Goal: Task Accomplishment & Management: Use online tool/utility

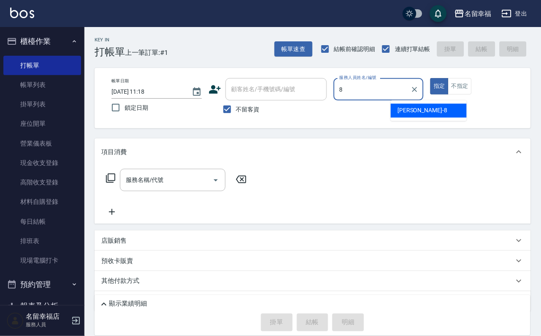
type input "[PERSON_NAME]-8"
type button "true"
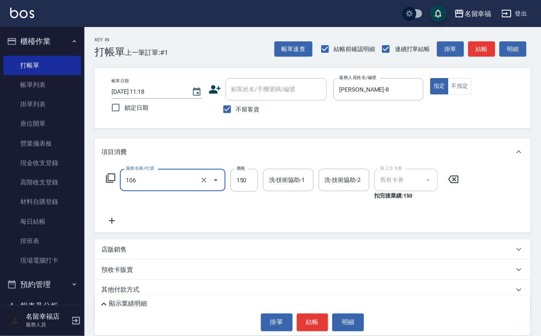
type input "洗髮券抵用(106)"
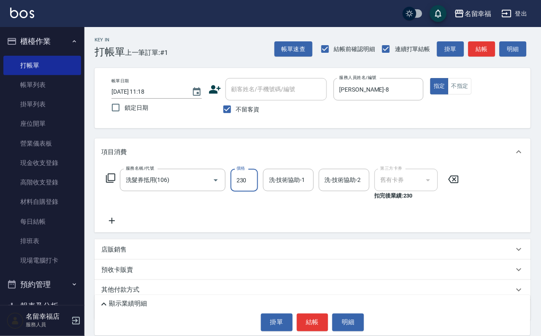
type input "230"
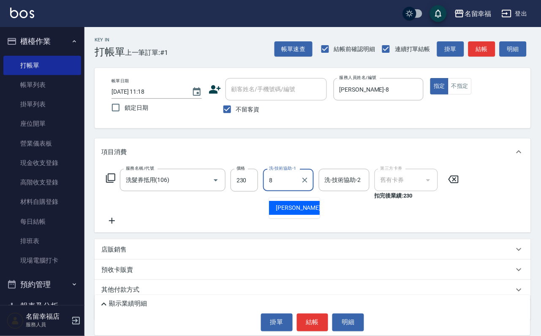
type input "[PERSON_NAME]-8"
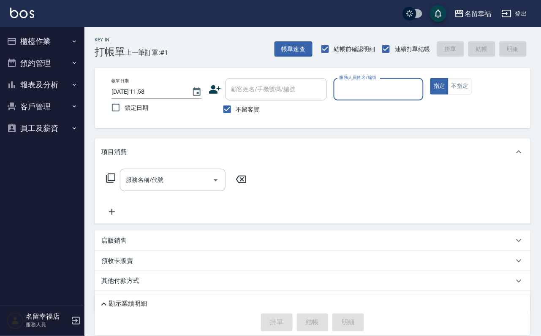
click at [53, 41] on button "櫃檯作業" at bounding box center [42, 41] width 78 height 22
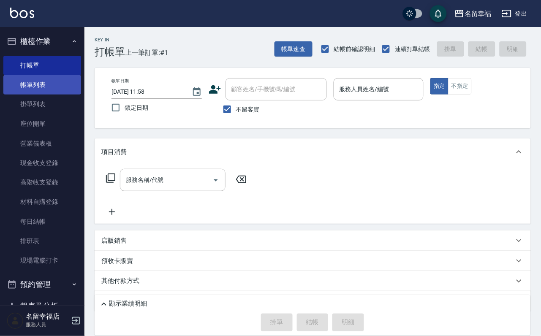
click at [53, 83] on link "帳單列表" at bounding box center [42, 84] width 78 height 19
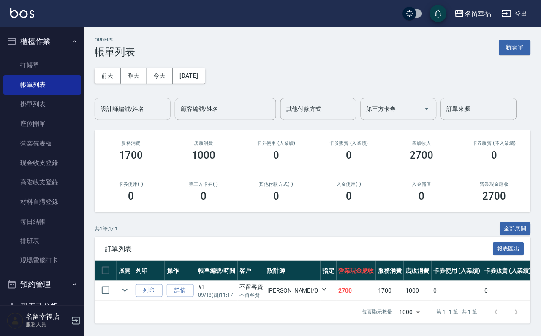
click at [134, 106] on div "設計師編號/姓名 設計師編號/姓名" at bounding box center [133, 109] width 76 height 22
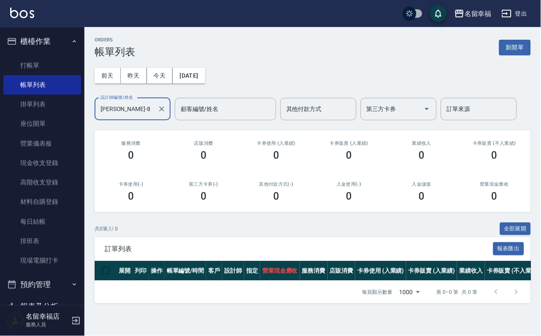
type input "[PERSON_NAME]-8"
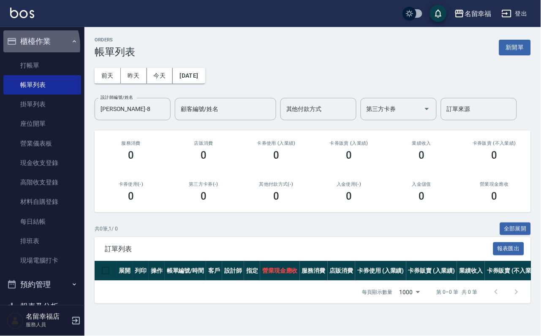
drag, startPoint x: 25, startPoint y: 46, endPoint x: 27, endPoint y: 56, distance: 9.5
click at [25, 46] on button "櫃檯作業" at bounding box center [42, 41] width 78 height 22
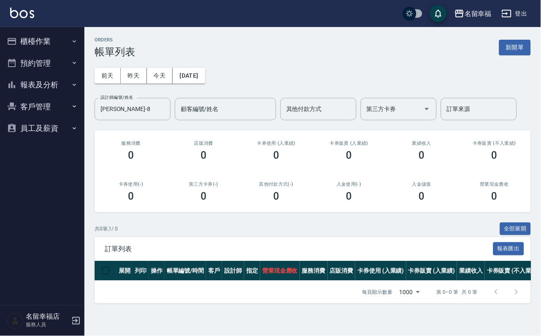
click at [28, 60] on ul "櫃檯作業 打帳單 帳單列表 掛單列表 座位開單 營業儀表板 現金收支登錄 高階收支登錄 材料自購登錄 每日結帳 排班表 現場電腦打卡 預約管理 預約管理 單日…" at bounding box center [42, 85] width 78 height 116
click at [46, 34] on button "櫃檯作業" at bounding box center [42, 41] width 78 height 22
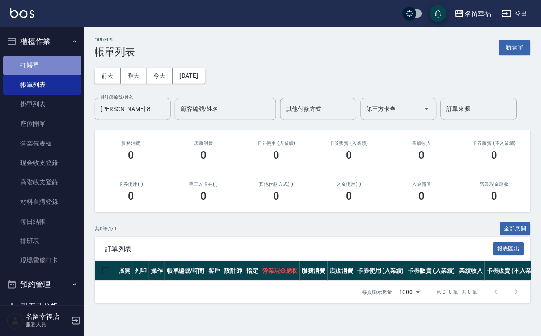
click at [44, 67] on link "打帳單" at bounding box center [42, 65] width 78 height 19
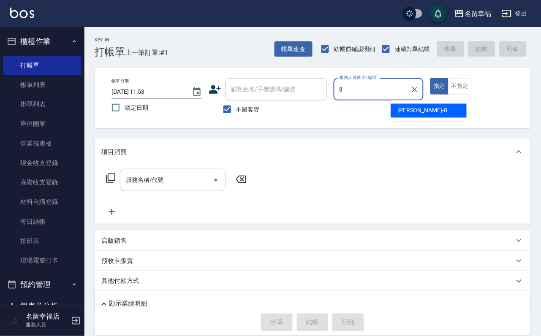
type input "[PERSON_NAME]-8"
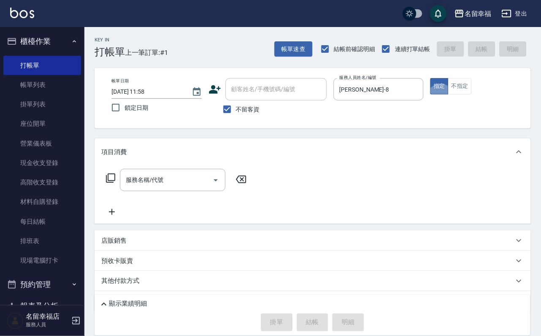
type button "true"
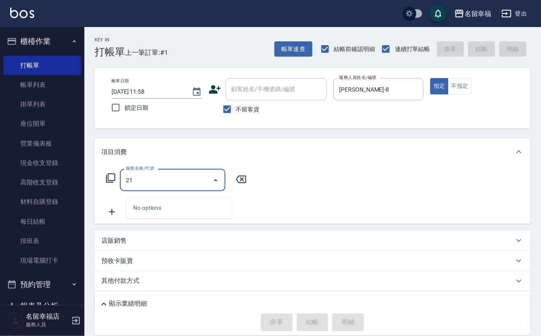
type input "2"
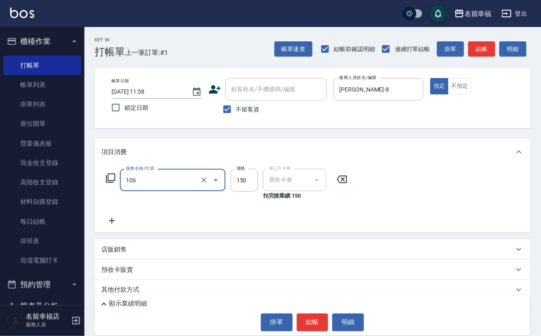
type input "洗髮券抵用(106)"
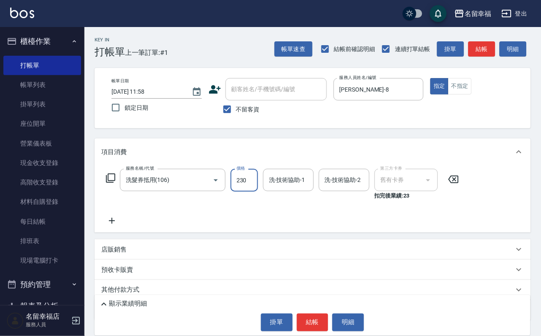
type input "230"
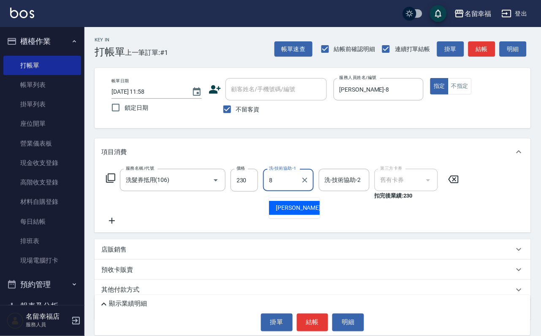
type input "[PERSON_NAME]-8"
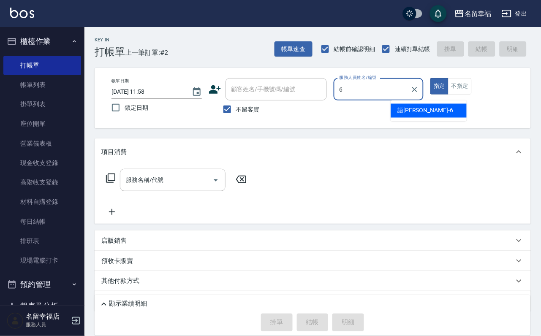
type input "語瑄-6"
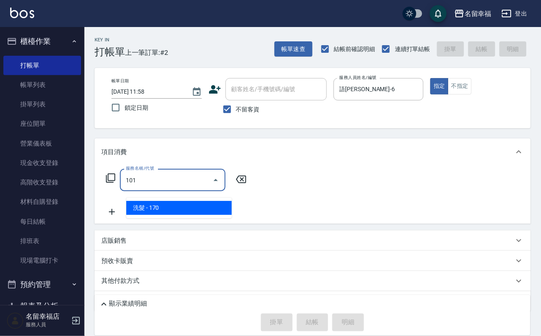
type input "洗髮(101)"
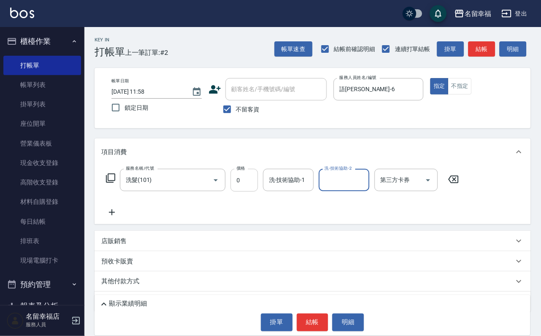
click at [254, 183] on input "0" at bounding box center [244, 180] width 27 height 23
type input "250"
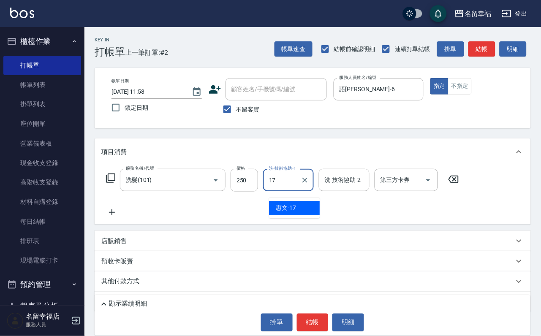
type input "惠文-17"
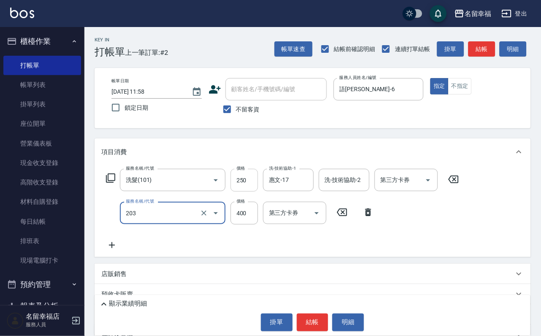
type input "指定單剪(203)"
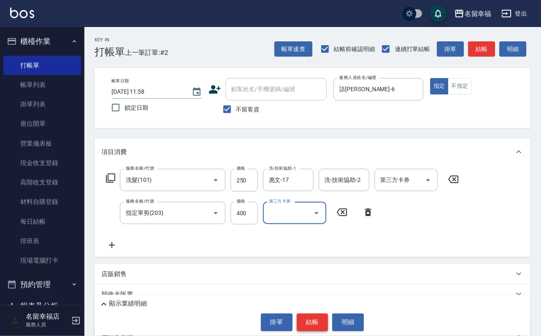
click at [317, 316] on button "結帳" at bounding box center [313, 323] width 32 height 18
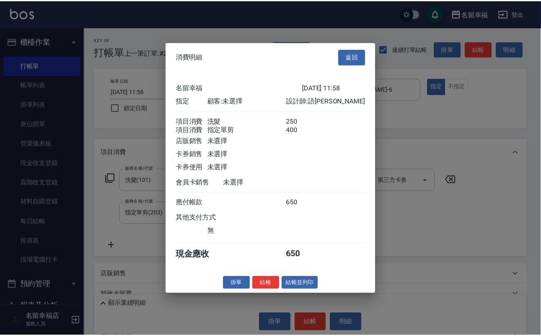
scroll to position [136, 0]
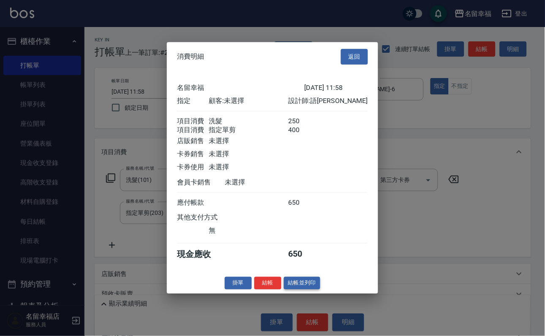
click at [289, 290] on button "結帳並列印" at bounding box center [302, 283] width 37 height 13
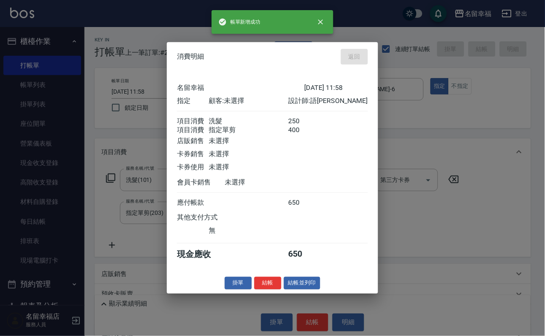
type input "2025/09/18 12:16"
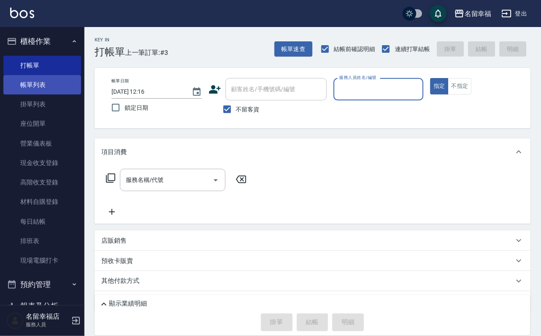
click at [63, 95] on link "帳單列表" at bounding box center [42, 84] width 78 height 19
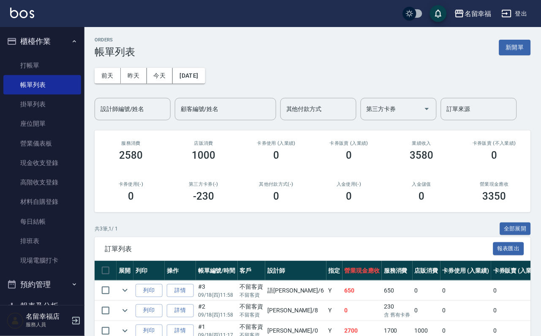
scroll to position [63, 0]
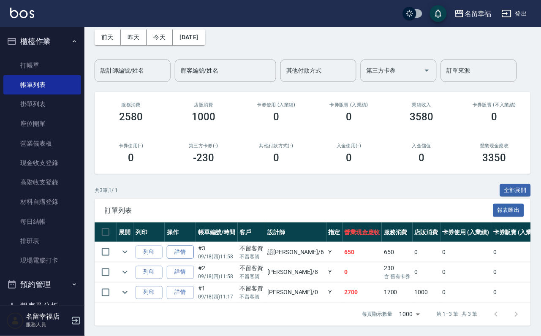
click at [194, 259] on link "詳情" at bounding box center [180, 252] width 27 height 13
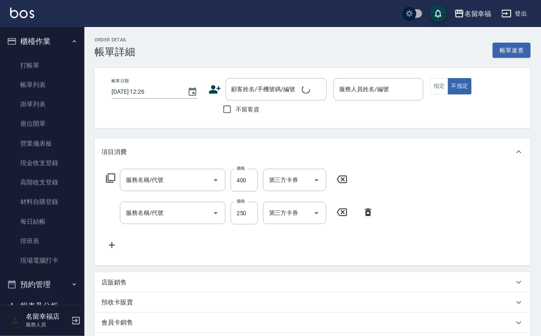
type input "指定單剪(203)"
type input "洗髮(101)"
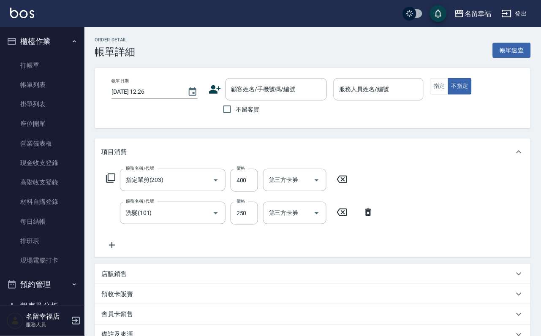
type input "2025/09/18 11:58"
checkbox input "true"
type input "語瑄-6"
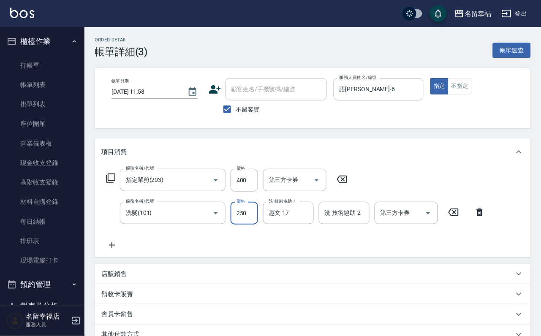
click at [248, 225] on input "250" at bounding box center [244, 213] width 27 height 23
type input "200"
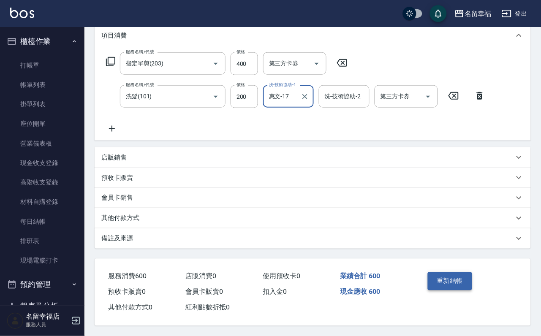
scroll to position [152, 0]
click at [448, 272] on button "重新結帳" at bounding box center [450, 281] width 45 height 18
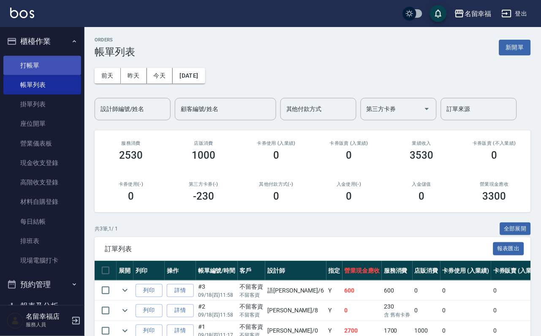
click at [38, 75] on link "打帳單" at bounding box center [42, 65] width 78 height 19
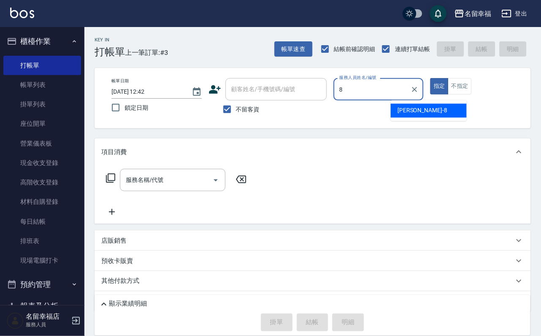
type input "[PERSON_NAME]-8"
type button "true"
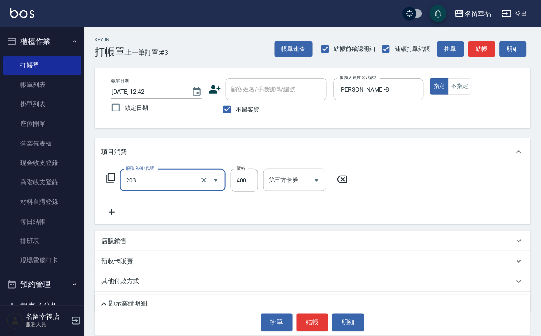
type input "指定單剪(203)"
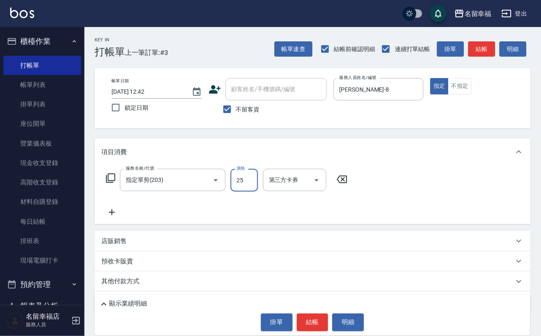
type input "250"
